Goal: Communication & Community: Answer question/provide support

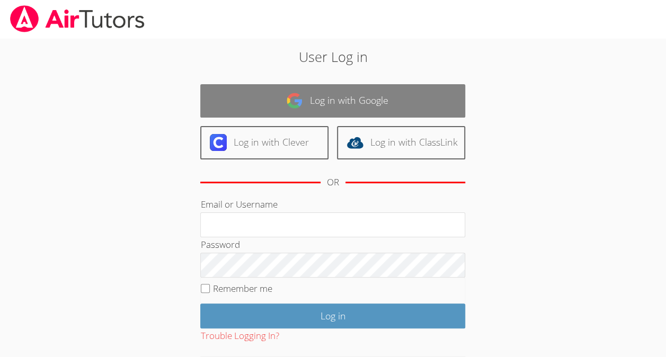
click at [291, 108] on img at bounding box center [294, 100] width 17 height 17
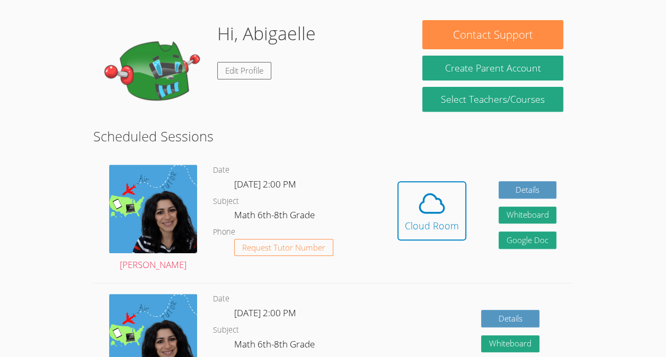
scroll to position [158, 0]
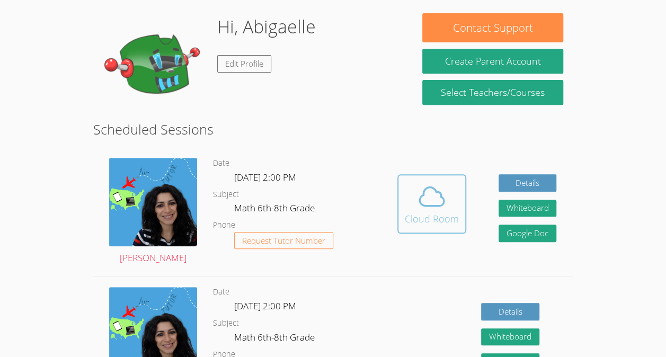
click at [432, 211] on icon at bounding box center [432, 197] width 30 height 30
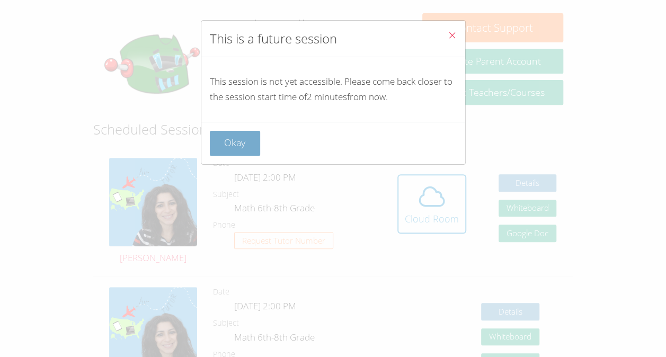
click at [241, 148] on button "Okay" at bounding box center [235, 143] width 51 height 25
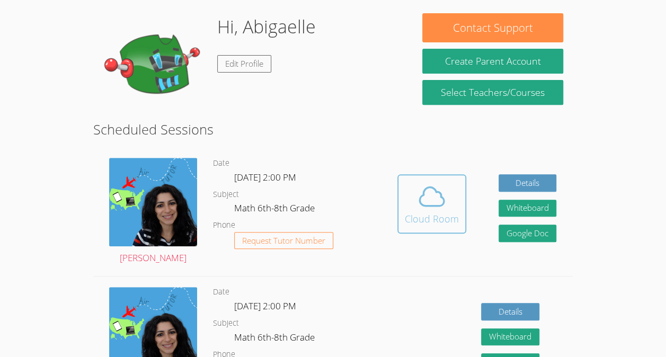
click at [429, 217] on div "Cloud Room" at bounding box center [432, 218] width 54 height 15
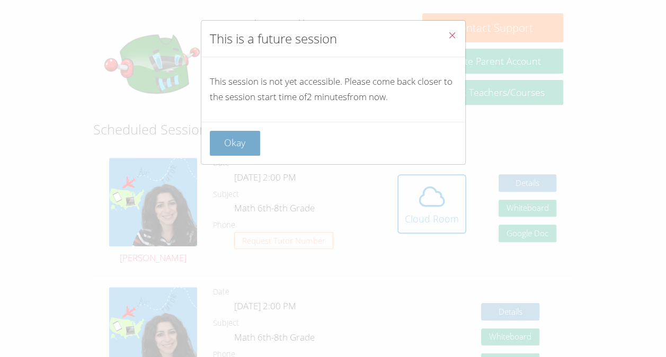
click at [239, 145] on button "Okay" at bounding box center [235, 143] width 51 height 25
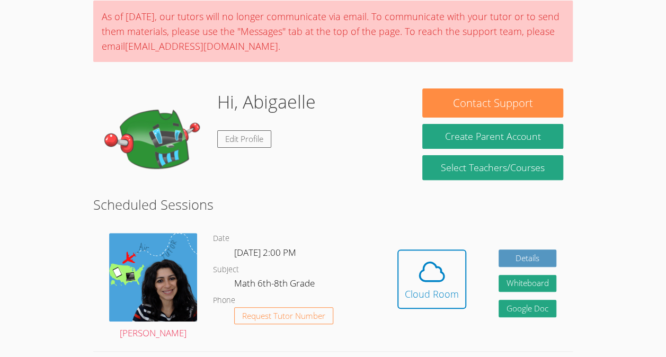
scroll to position [93, 0]
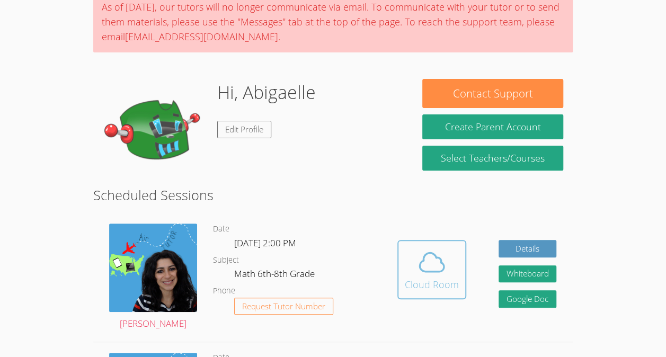
click at [446, 289] on div "Cloud Room" at bounding box center [432, 284] width 54 height 15
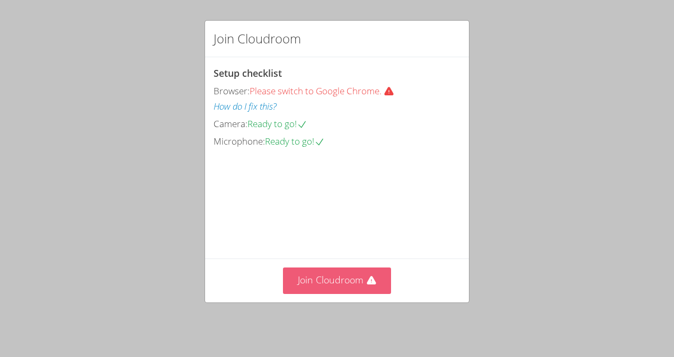
click at [319, 286] on button "Join Cloudroom" at bounding box center [337, 281] width 109 height 26
click at [309, 283] on button "Join Cloudroom" at bounding box center [337, 281] width 109 height 26
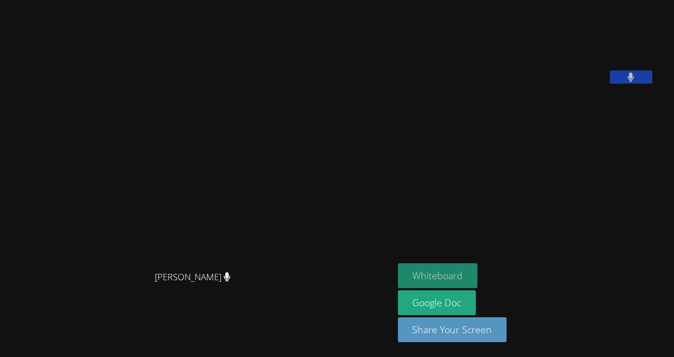
click at [452, 277] on button "Whiteboard" at bounding box center [438, 275] width 80 height 25
click at [499, 84] on video at bounding box center [477, 44] width 159 height 80
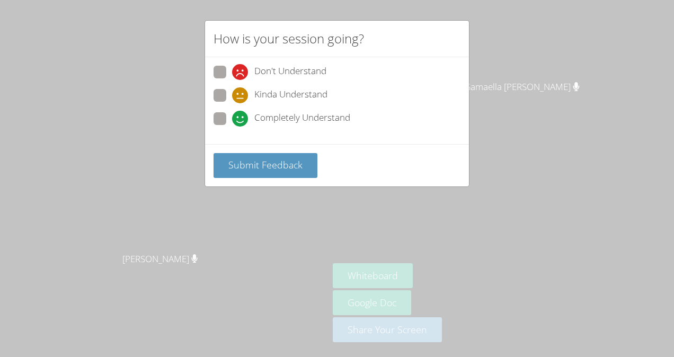
click at [303, 116] on span "Completely Understand" at bounding box center [302, 119] width 96 height 16
click at [241, 116] on input "Completely Understand" at bounding box center [236, 116] width 9 height 9
radio input "true"
click at [290, 167] on span "Submit Feedback" at bounding box center [265, 164] width 74 height 13
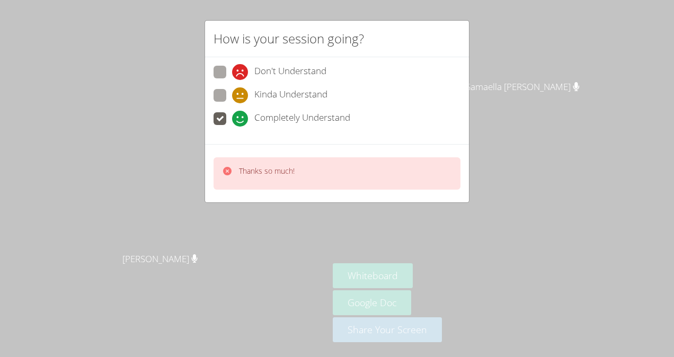
click at [524, 178] on div "How is your session going? Don't Understand Kinda Understand Completely Underst…" at bounding box center [337, 178] width 674 height 357
click at [396, 175] on div "Thanks so much!" at bounding box center [337, 173] width 247 height 32
click at [358, 170] on div "Thanks so much!" at bounding box center [337, 173] width 247 height 32
